Goal: Transaction & Acquisition: Purchase product/service

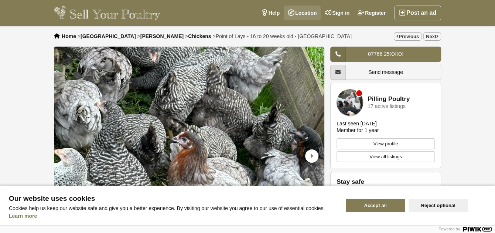
click at [306, 12] on link "Location" at bounding box center [302, 13] width 37 height 15
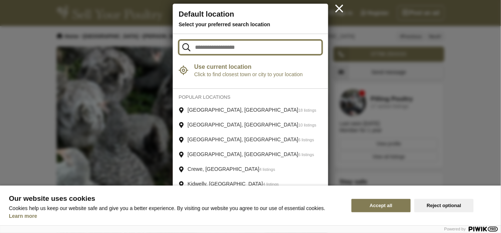
click at [198, 47] on input "text" at bounding box center [250, 47] width 143 height 15
type input "*******"
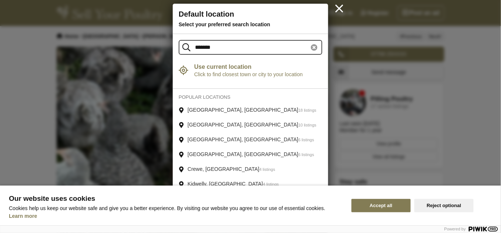
click at [219, 68] on strong "Use current location" at bounding box center [258, 66] width 128 height 7
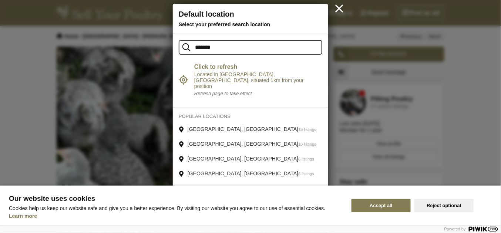
click at [440, 207] on button "Reject optional" at bounding box center [443, 205] width 59 height 13
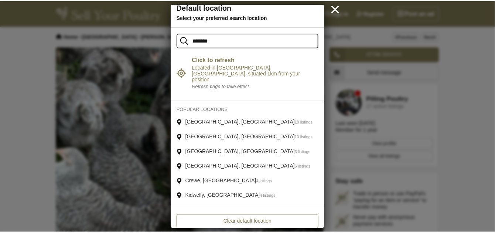
scroll to position [9, 0]
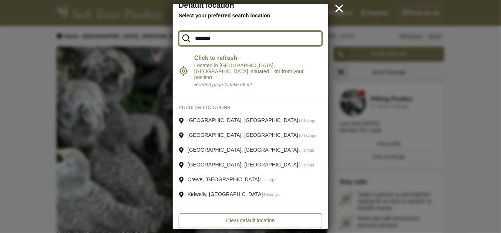
click at [217, 37] on input "*******" at bounding box center [250, 38] width 143 height 15
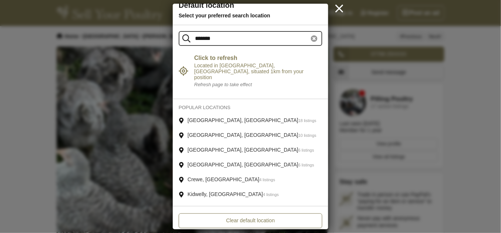
click at [338, 6] on icon at bounding box center [339, 8] width 13 height 13
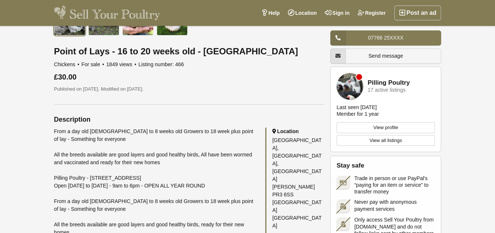
scroll to position [259, 0]
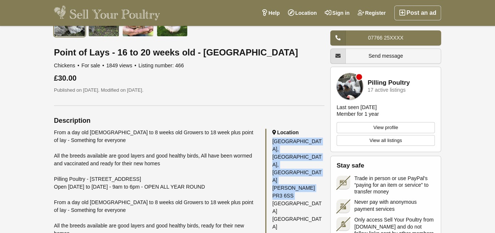
drag, startPoint x: 272, startPoint y: 173, endPoint x: 281, endPoint y: 136, distance: 37.8
click at [281, 136] on div "Location Inverness Farm, Union Lane, Pilling Preston PR3 6SS England United Kin…" at bounding box center [294, 189] width 59 height 120
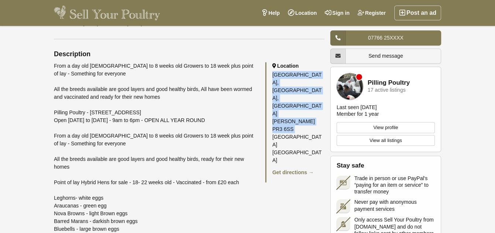
scroll to position [333, 0]
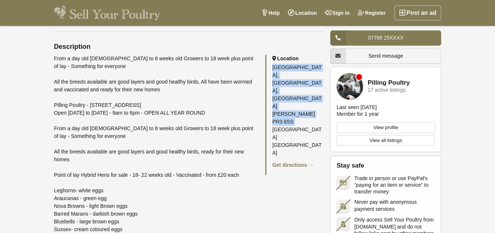
click at [386, 127] on link "View profile" at bounding box center [386, 127] width 98 height 11
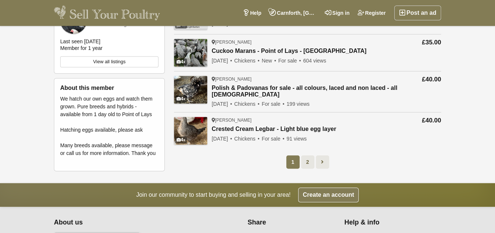
scroll to position [296, 0]
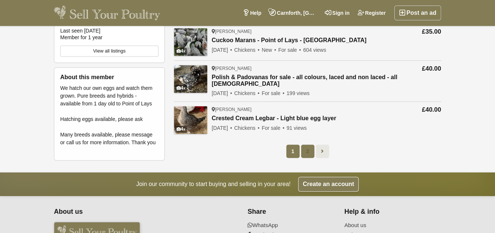
click at [305, 146] on link "2" at bounding box center [307, 151] width 13 height 13
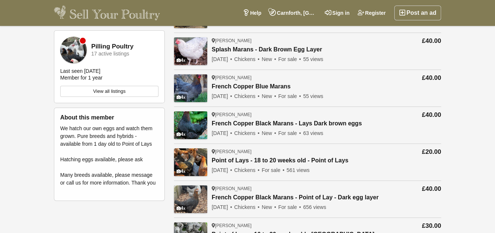
scroll to position [111, 0]
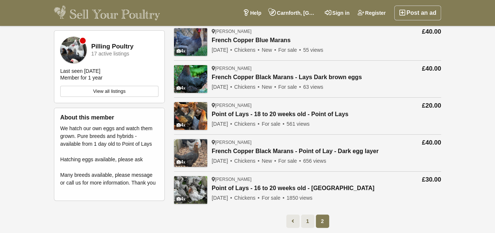
click at [268, 116] on link "Point of Lays - 18 to 20 weeks old - Point of Lays" at bounding box center [280, 114] width 137 height 7
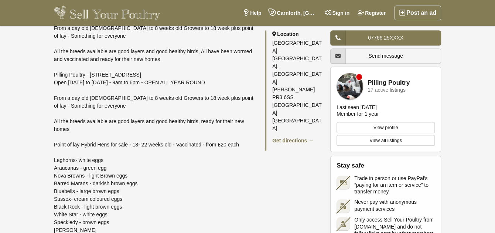
scroll to position [370, 0]
